Goal: Connect with others: Connect with others

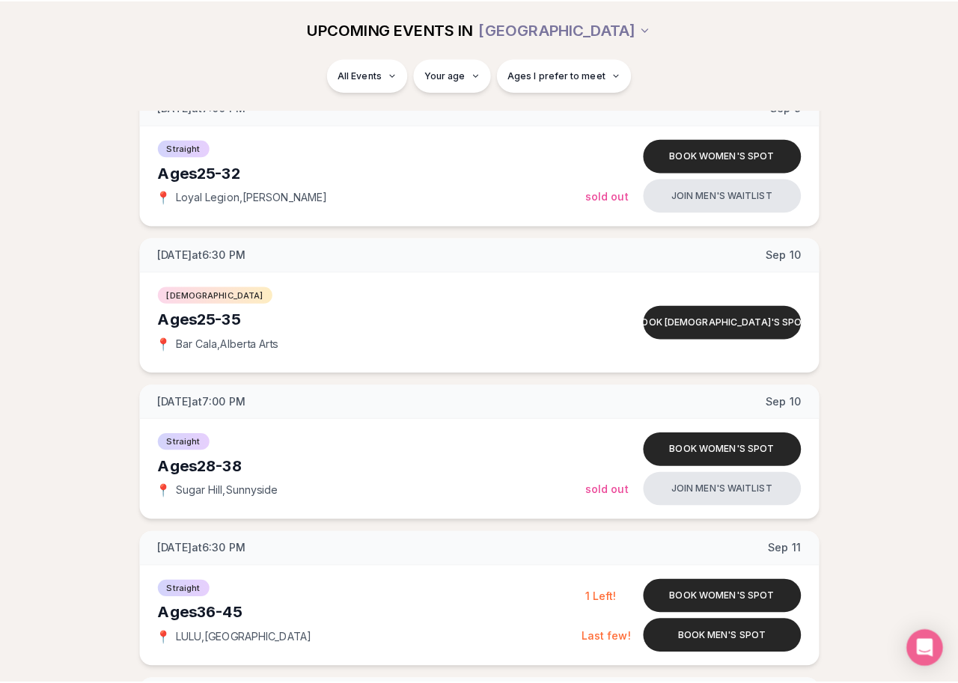
scroll to position [1347, 0]
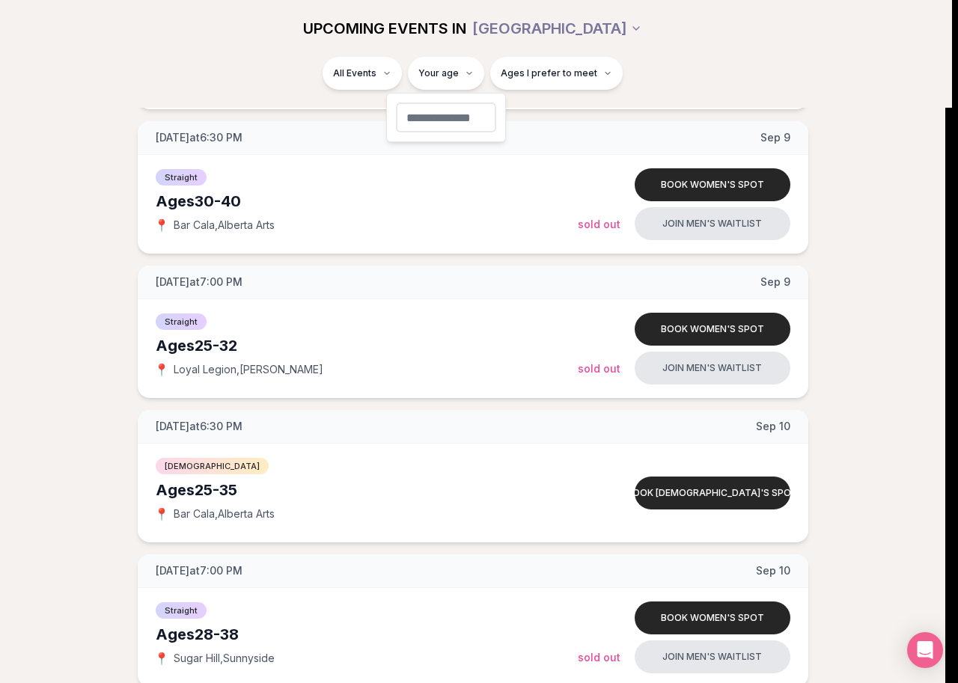
type input "**"
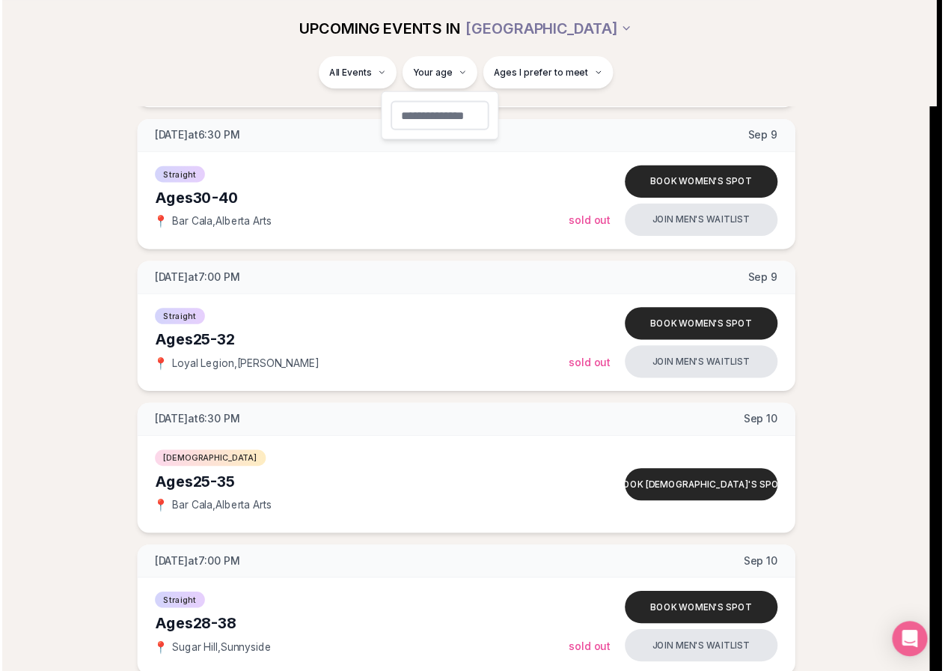
scroll to position [73, 0]
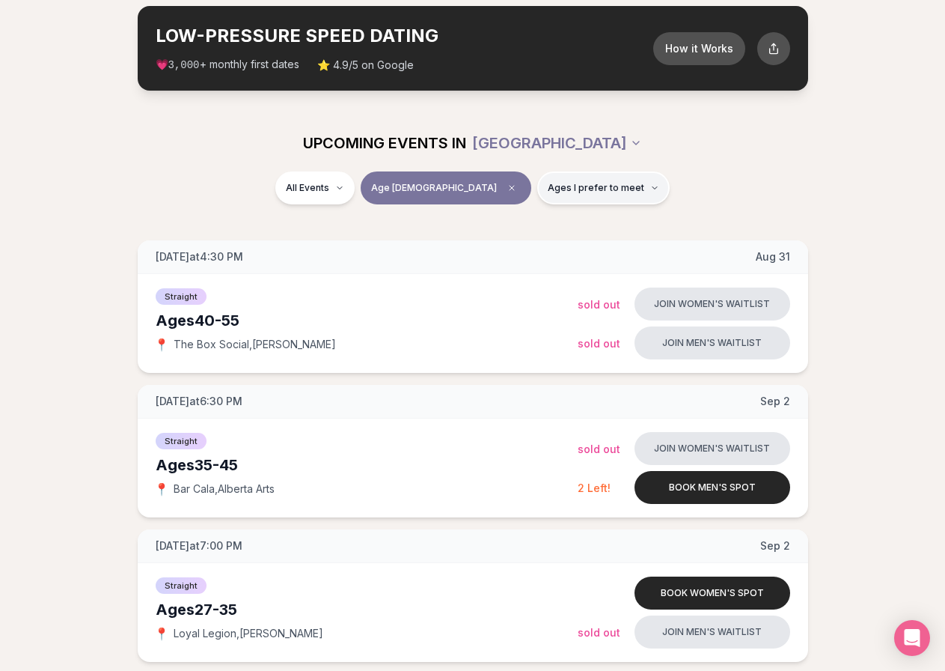
click at [537, 177] on button "Ages I prefer to meet" at bounding box center [603, 187] width 132 height 33
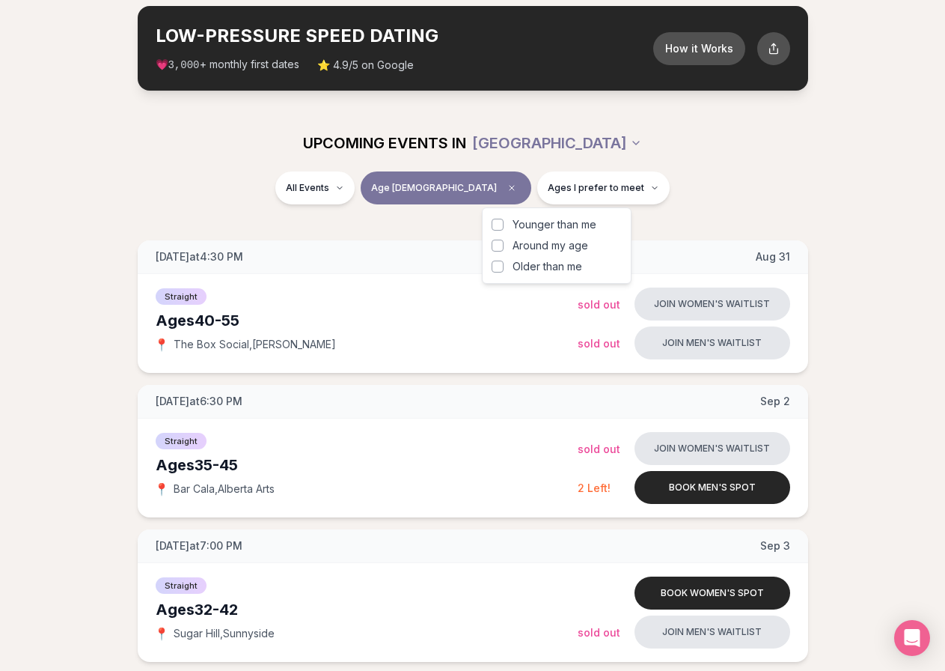
click at [499, 261] on button "Older than me" at bounding box center [498, 266] width 12 height 12
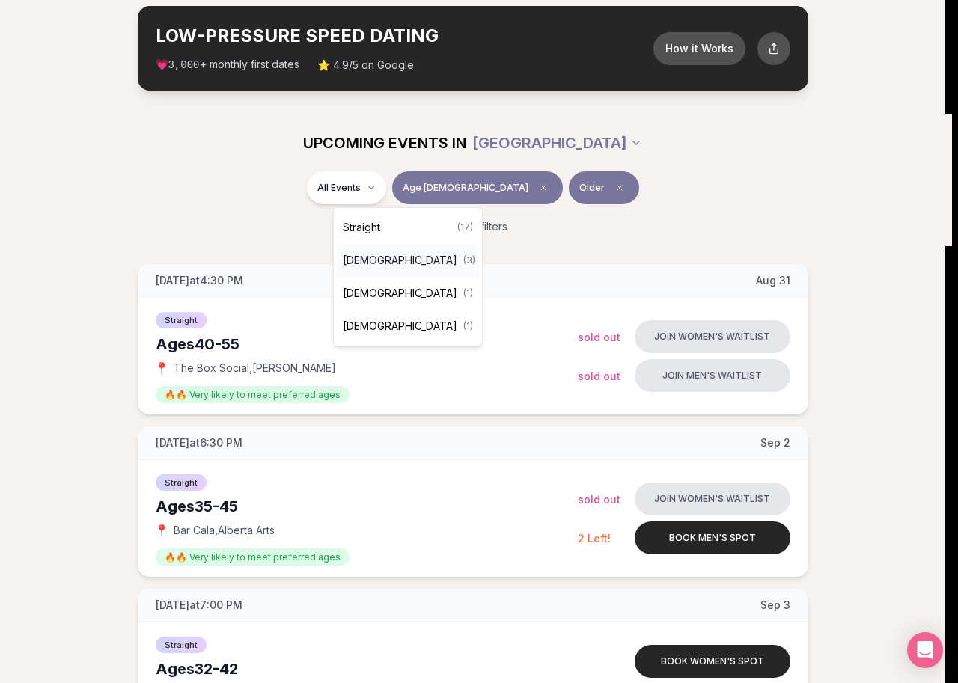
click at [368, 265] on span "[DEMOGRAPHIC_DATA]" at bounding box center [400, 260] width 114 height 15
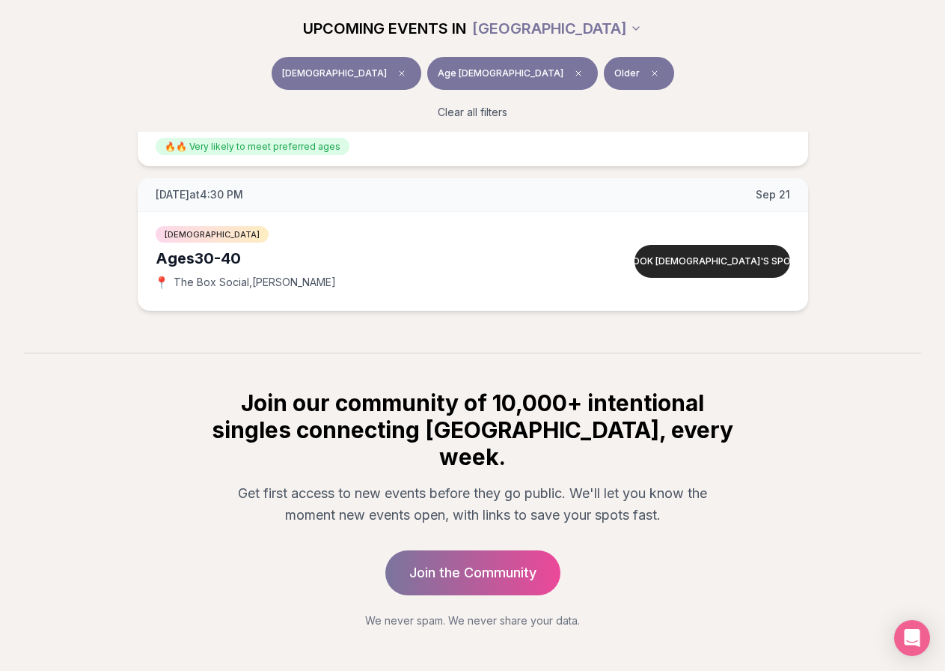
scroll to position [513, 0]
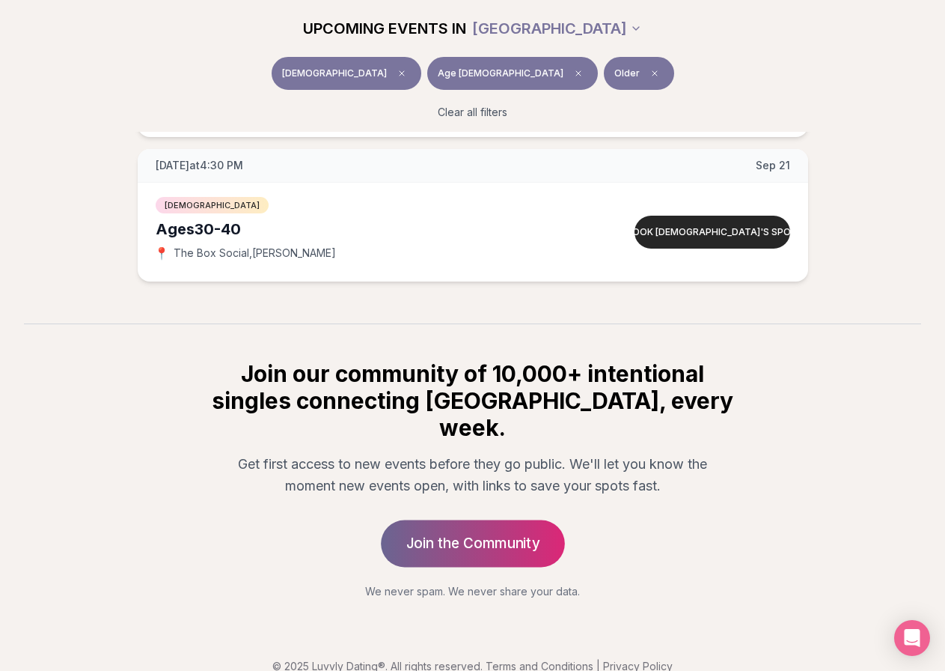
click at [416, 519] on link "Join the Community" at bounding box center [473, 542] width 184 height 47
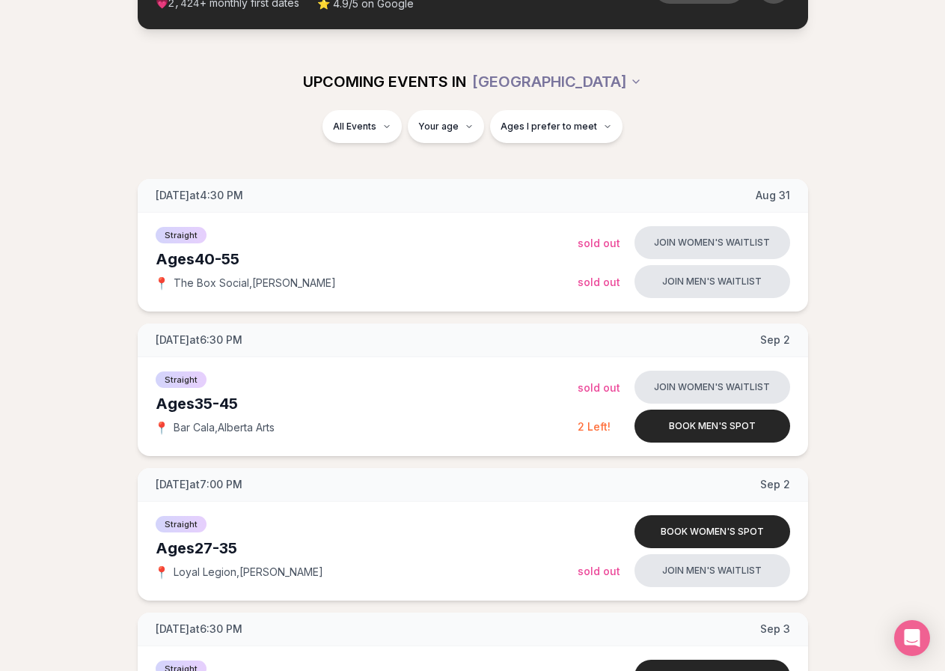
scroll to position [85, 0]
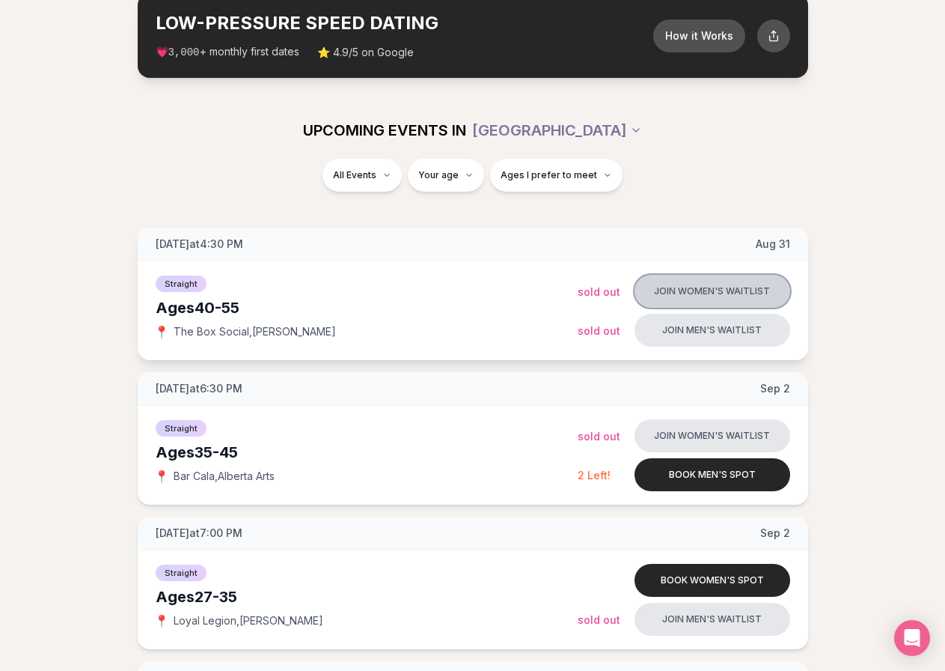
click at [725, 293] on button "Join women's waitlist" at bounding box center [713, 291] width 156 height 33
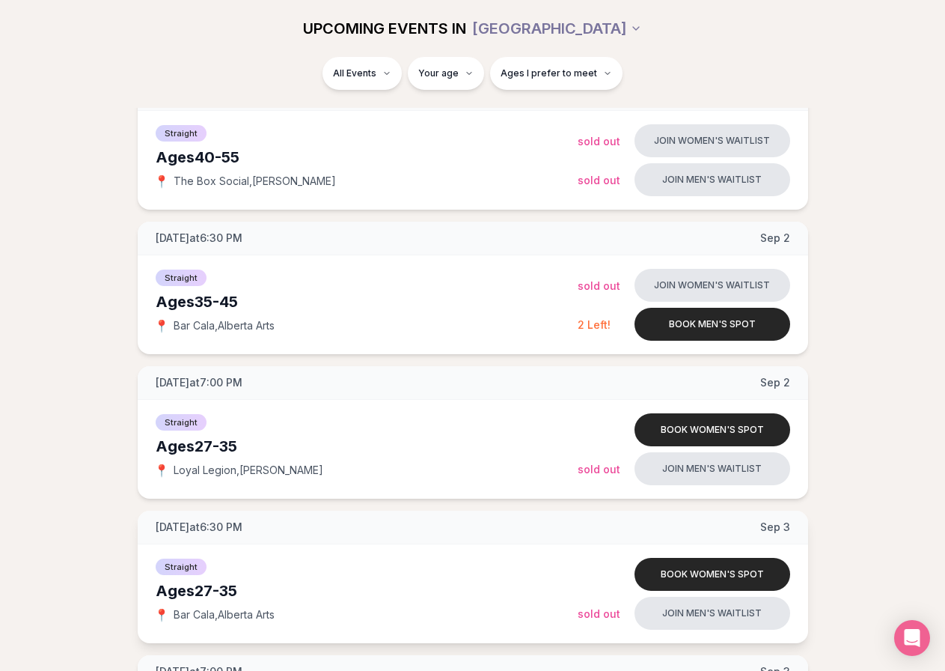
scroll to position [421, 0]
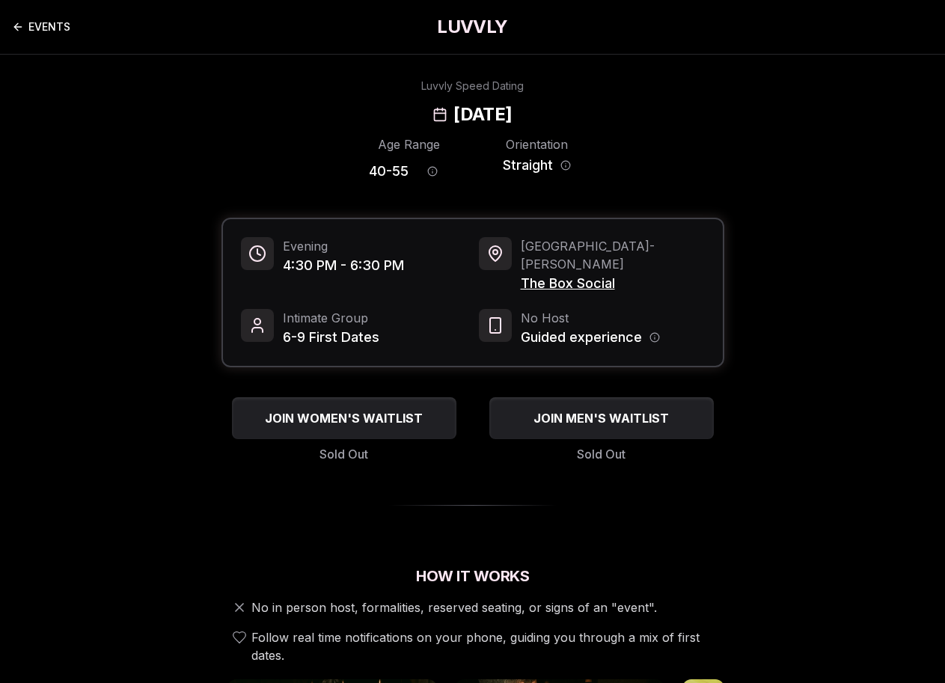
click at [16, 24] on icon "Back to events" at bounding box center [18, 27] width 12 height 12
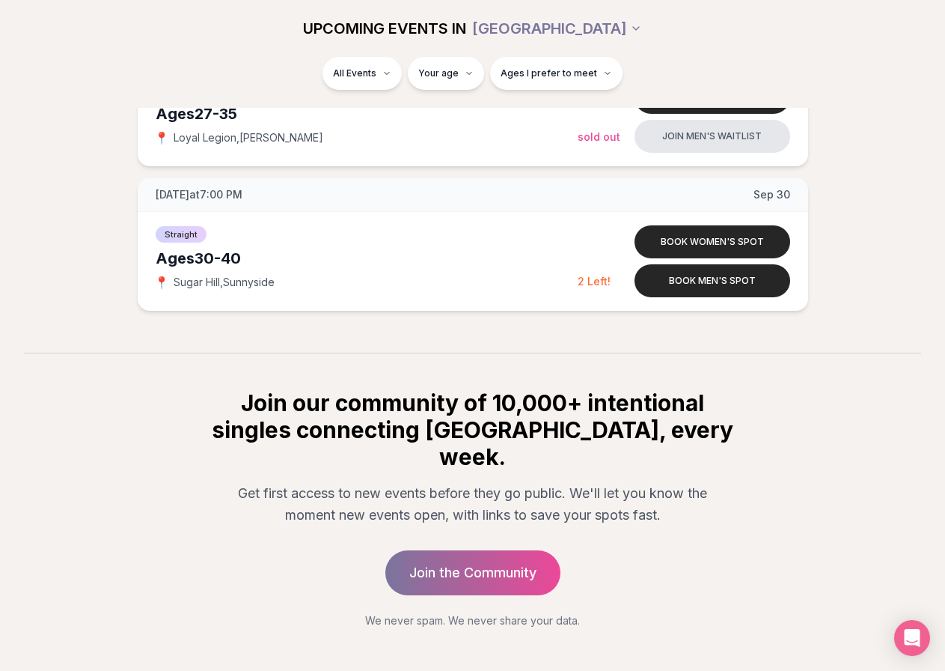
scroll to position [4786, 0]
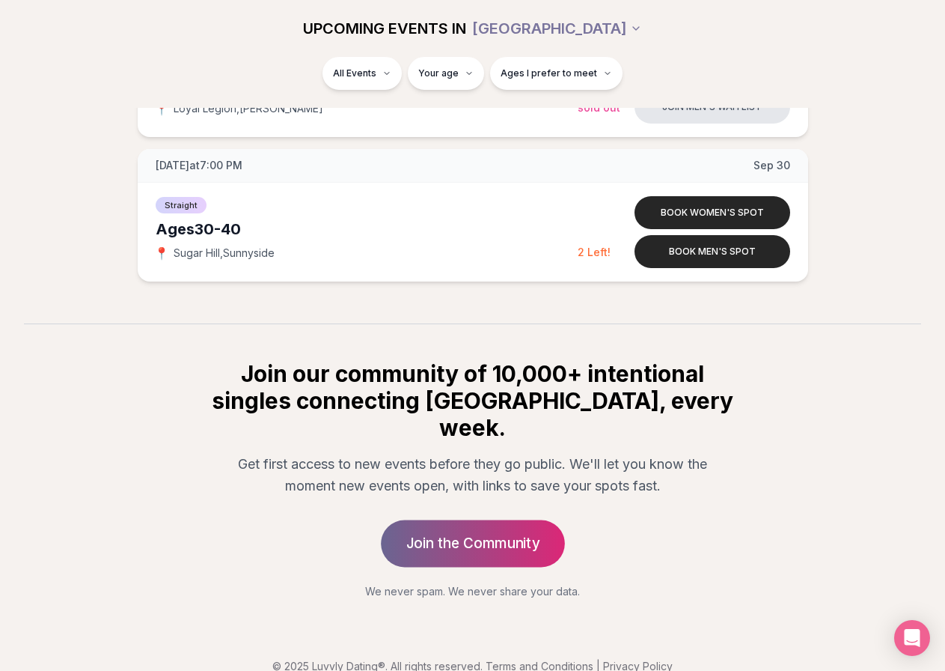
click at [439, 528] on link "Join the Community" at bounding box center [473, 542] width 184 height 47
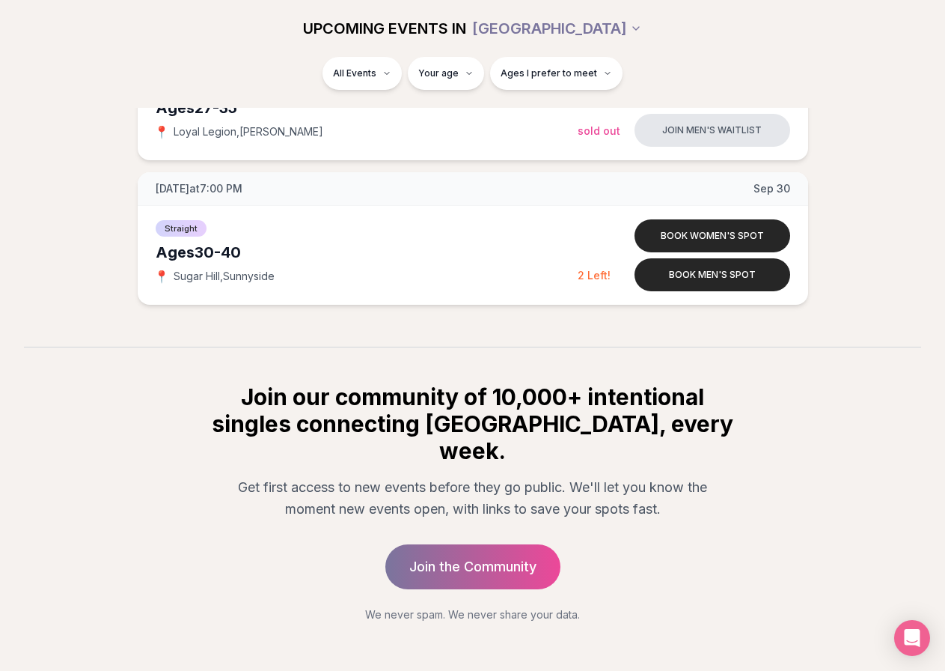
scroll to position [4786, 0]
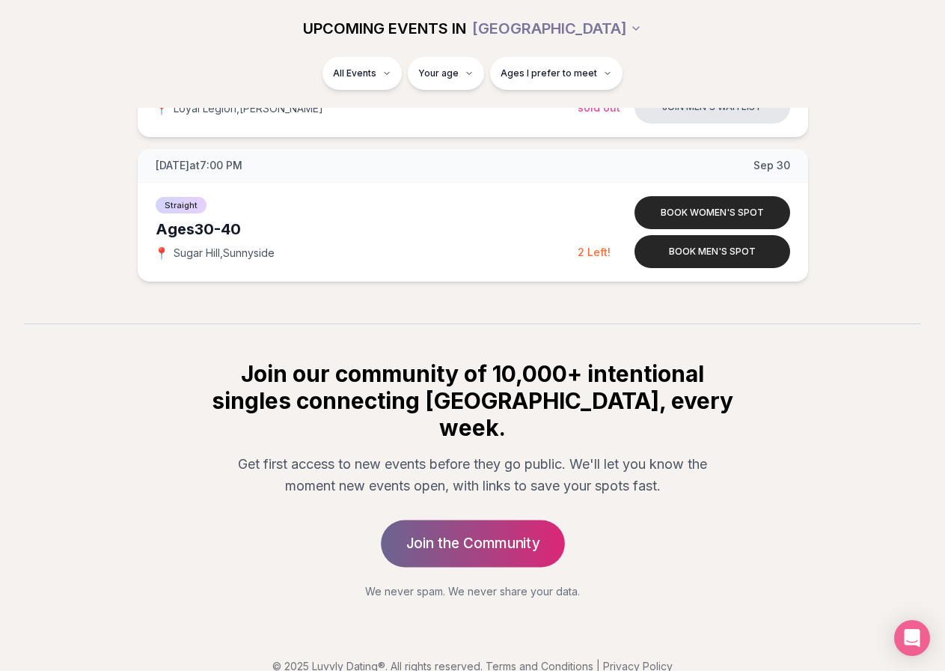
click at [495, 524] on link "Join the Community" at bounding box center [473, 542] width 184 height 47
